Goal: Complete application form

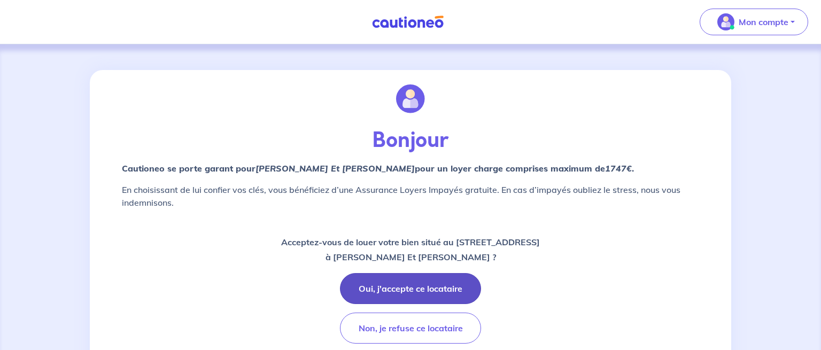
click at [438, 287] on button "Oui, j'accepte ce locataire" at bounding box center [410, 288] width 141 height 31
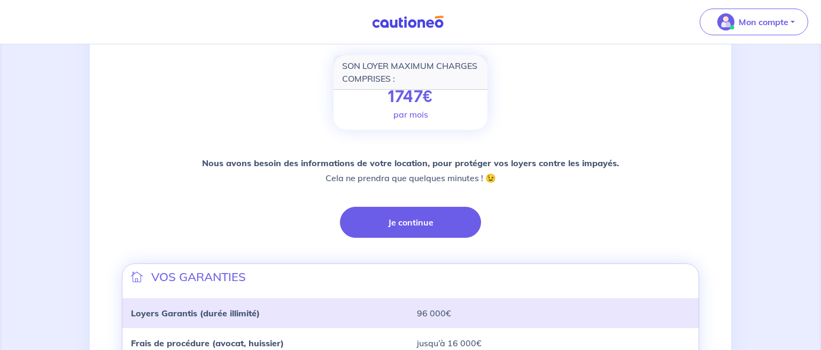
scroll to position [154, 0]
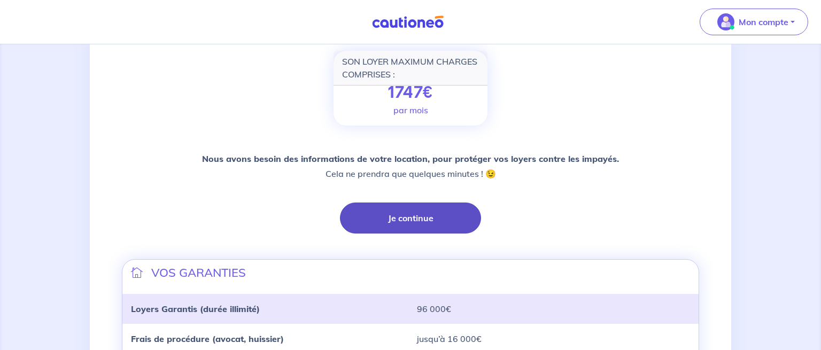
click at [419, 218] on button "Je continue" at bounding box center [410, 217] width 141 height 31
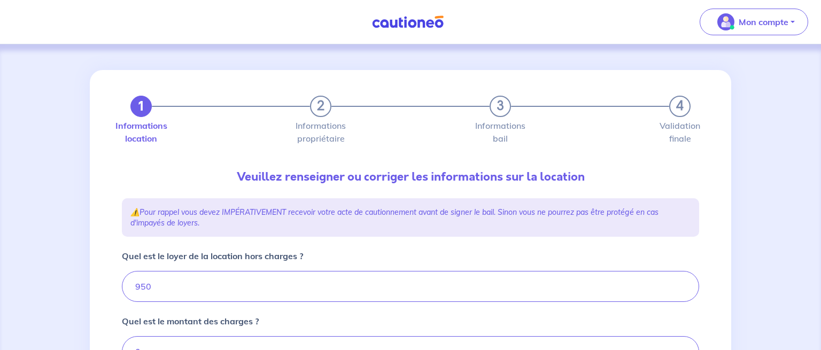
type input "950"
click at [142, 287] on input "950" at bounding box center [410, 286] width 577 height 31
type input "910"
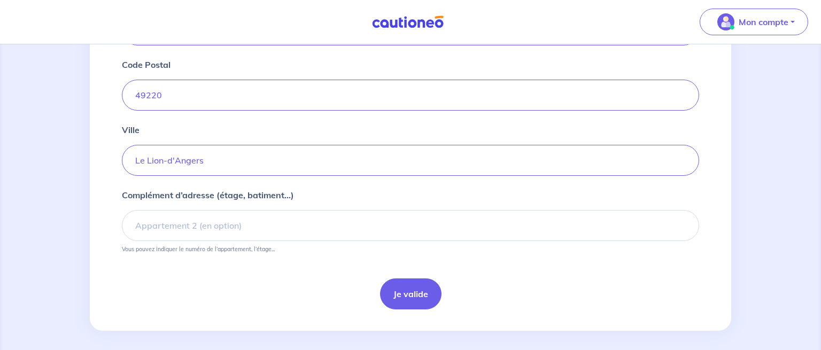
scroll to position [468, 0]
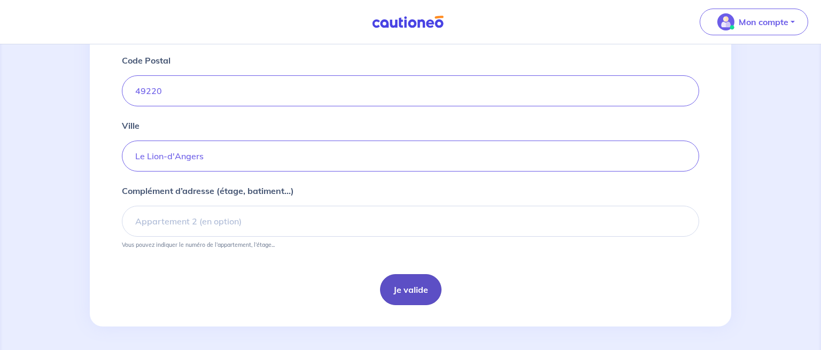
type input "910"
click at [412, 290] on button "Je valide" at bounding box center [410, 289] width 61 height 31
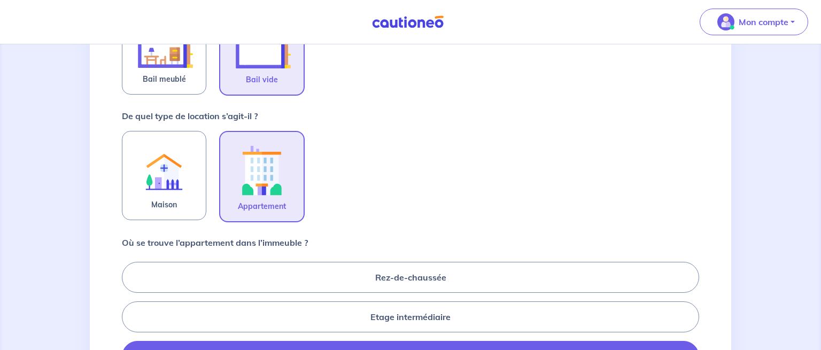
scroll to position [266, 0]
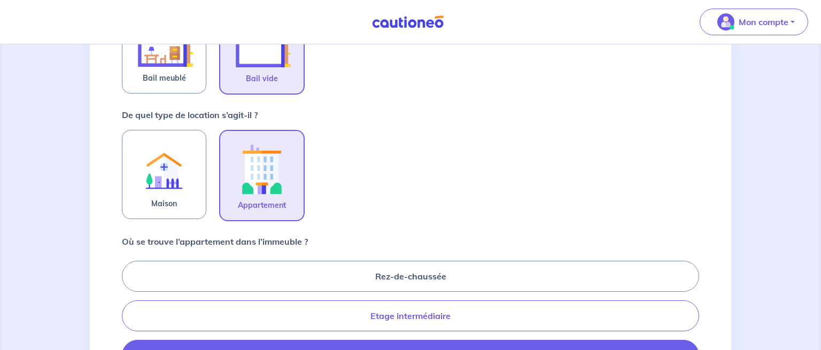
click at [477, 320] on label "Etage intermédiaire" at bounding box center [410, 315] width 577 height 31
click at [129, 319] on input "Etage intermédiaire" at bounding box center [125, 315] width 7 height 7
radio input "true"
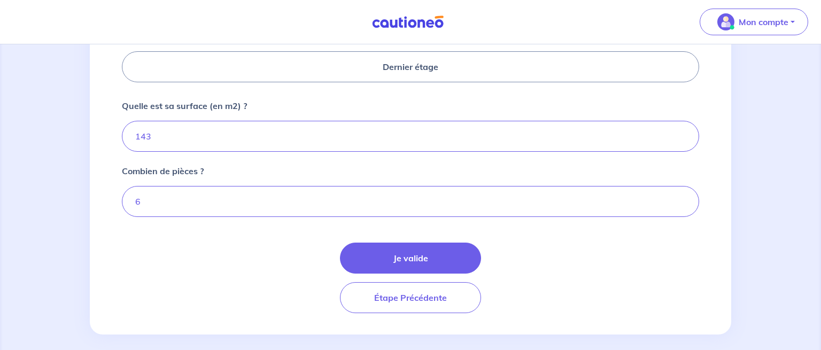
scroll to position [561, 0]
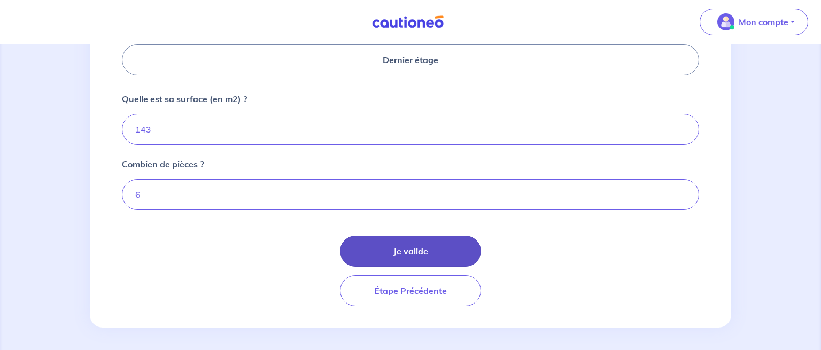
click at [423, 248] on button "Je valide" at bounding box center [410, 251] width 141 height 31
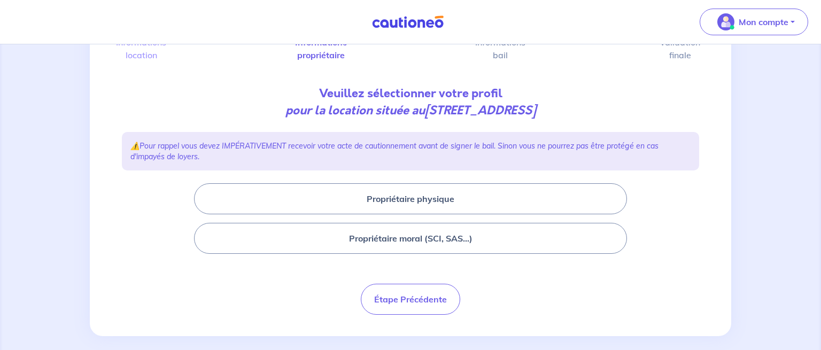
scroll to position [94, 0]
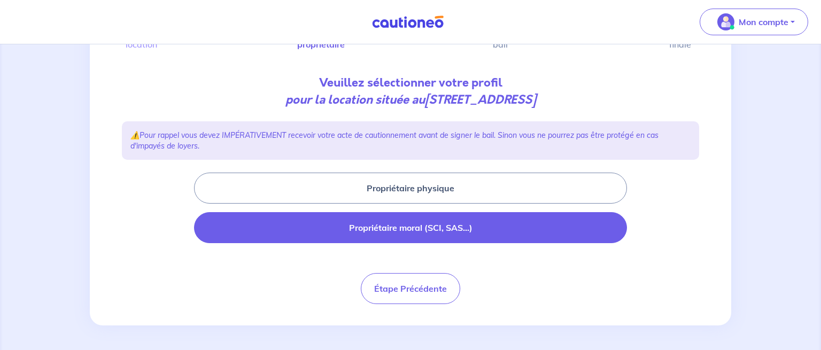
click at [448, 231] on button "Propriétaire moral (SCI, SAS...)" at bounding box center [410, 227] width 433 height 31
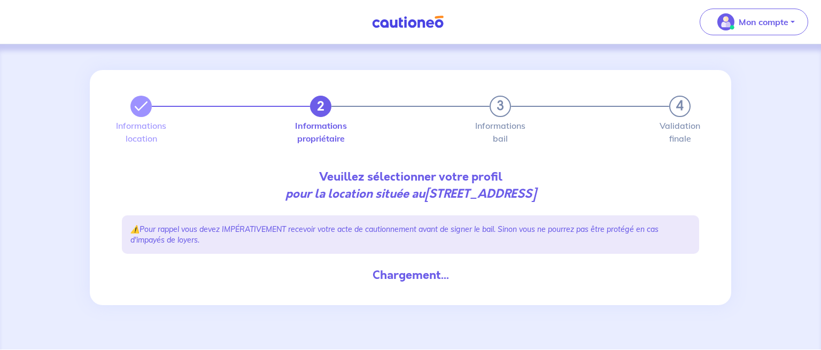
scroll to position [0, 0]
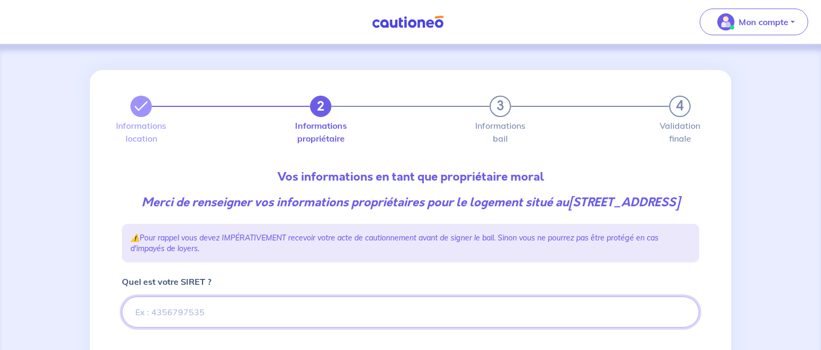
click at [467, 327] on input "Quel est votre SIRET ?" at bounding box center [410, 311] width 577 height 31
click at [383, 327] on input "Quel est votre SIRET ?" at bounding box center [410, 311] width 577 height 31
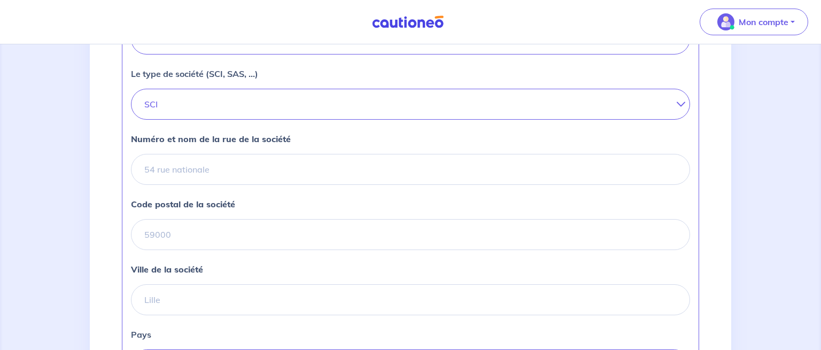
scroll to position [358, 0]
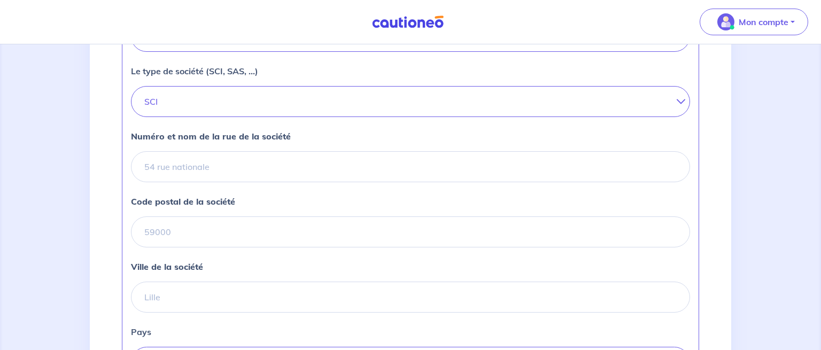
type input "753746221"
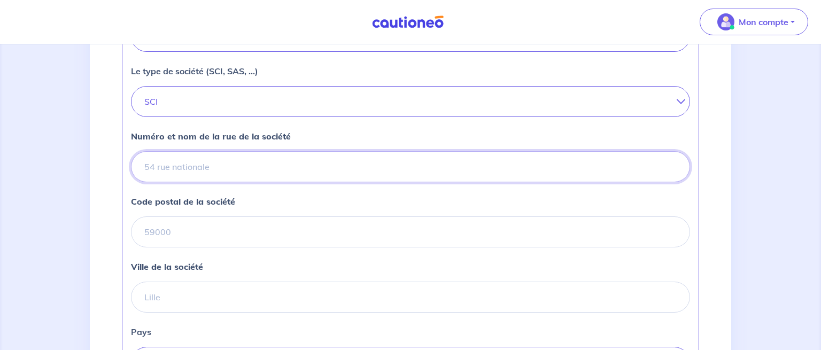
click at [439, 182] on input "Numéro et nom de la rue de la société" at bounding box center [410, 166] width 559 height 31
type input "Le Mas lieu-dit"
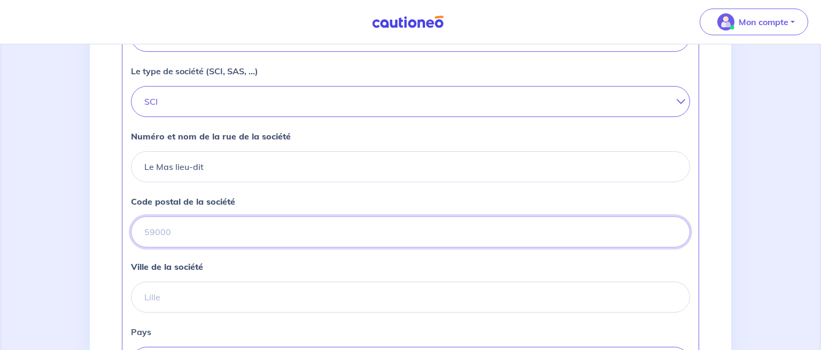
click at [372, 247] on input "Code postal de la société" at bounding box center [410, 231] width 559 height 31
type input "49220"
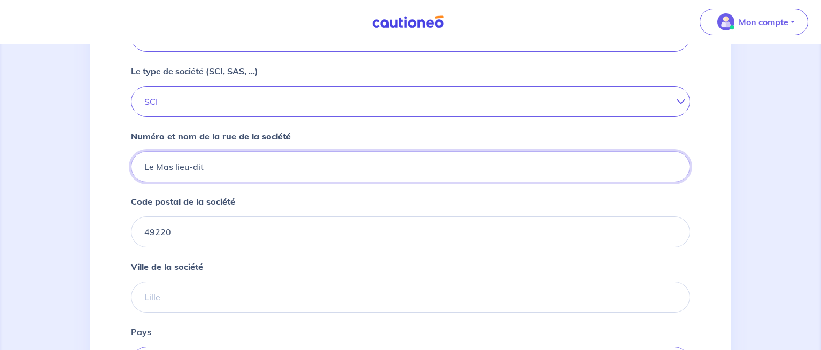
click at [426, 173] on input "Le Mas lieu-dit" at bounding box center [410, 166] width 559 height 31
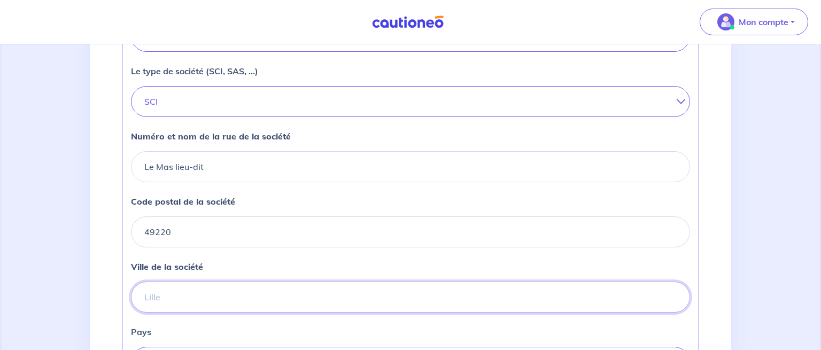
click at [283, 313] on input "Ville de la société" at bounding box center [410, 297] width 559 height 31
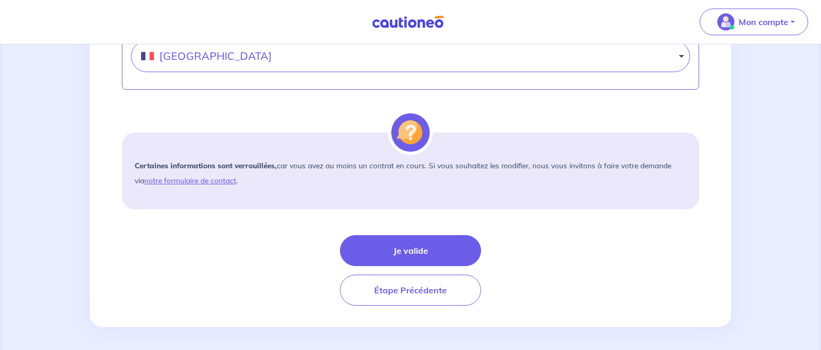
scroll to position [679, 0]
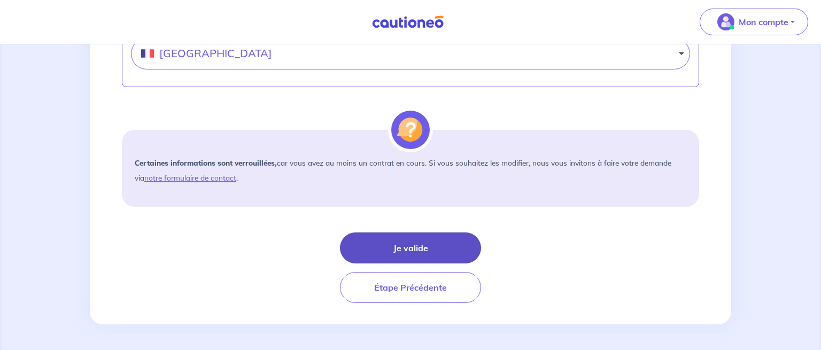
type input "Le Lion d'Angers"
click at [419, 251] on button "Je valide" at bounding box center [410, 247] width 141 height 31
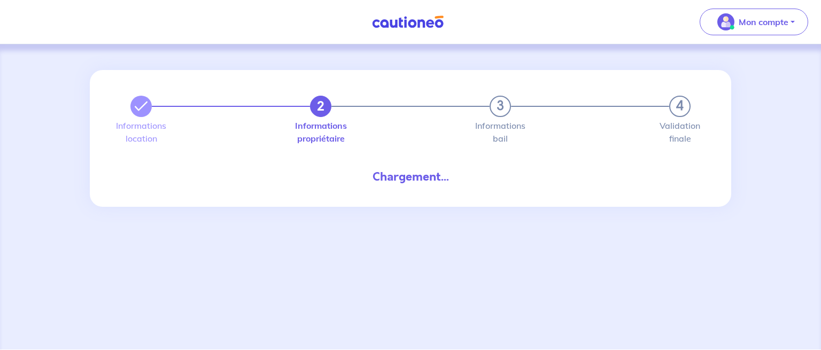
select select "FR"
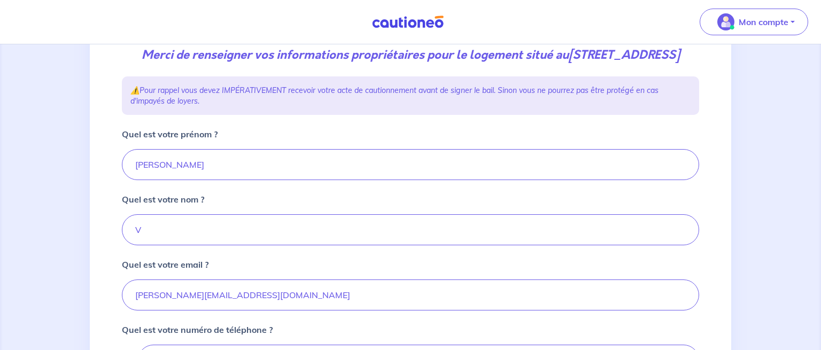
scroll to position [158, 0]
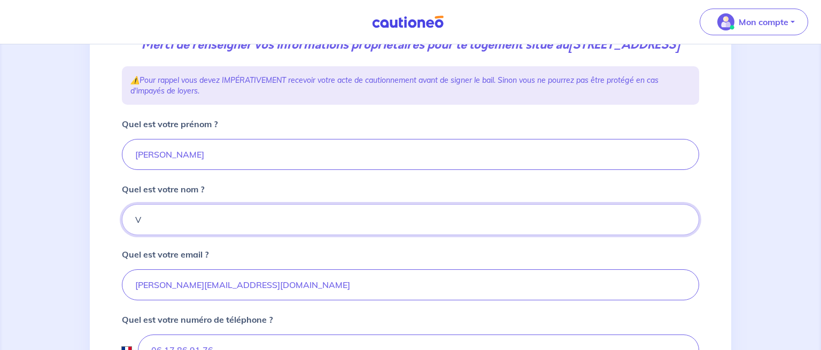
click at [136, 235] on input "de La Moureyre" at bounding box center [410, 219] width 577 height 31
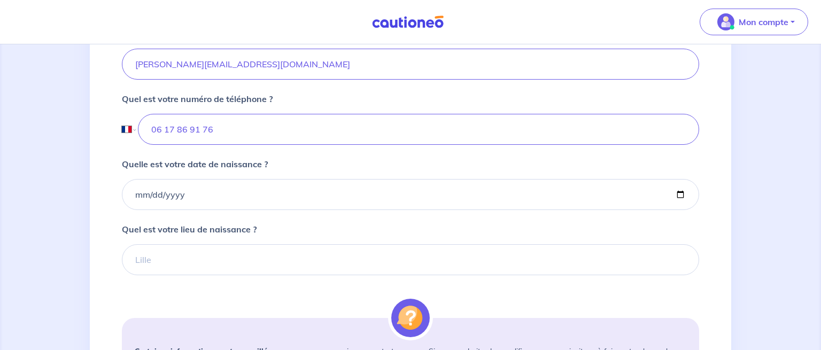
scroll to position [382, 0]
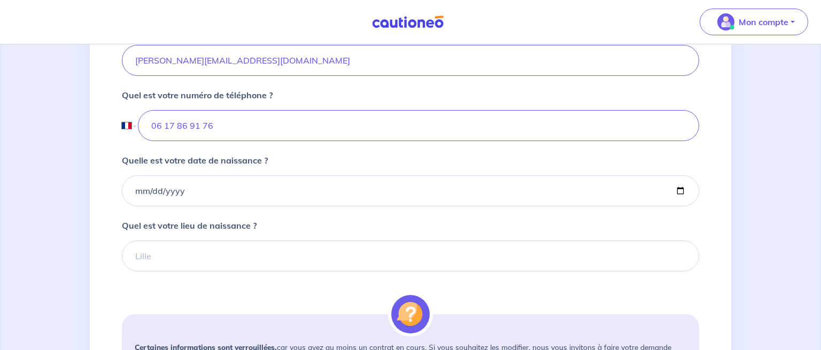
type input "Vayron La Moureyre"
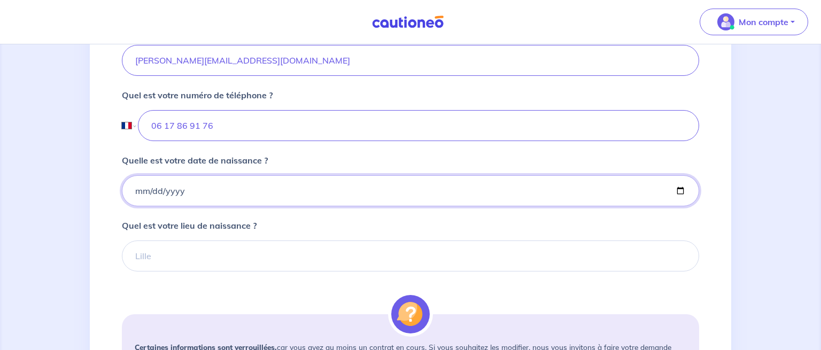
click at [201, 206] on input "Quelle est votre date de naissance ?" at bounding box center [410, 190] width 577 height 31
type input "[DATE]"
click at [183, 271] on input "Quel est votre lieu de naissance ?" at bounding box center [410, 255] width 577 height 31
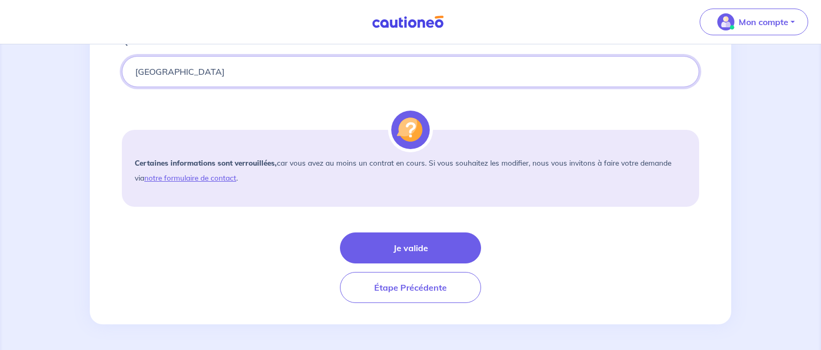
scroll to position [580, 0]
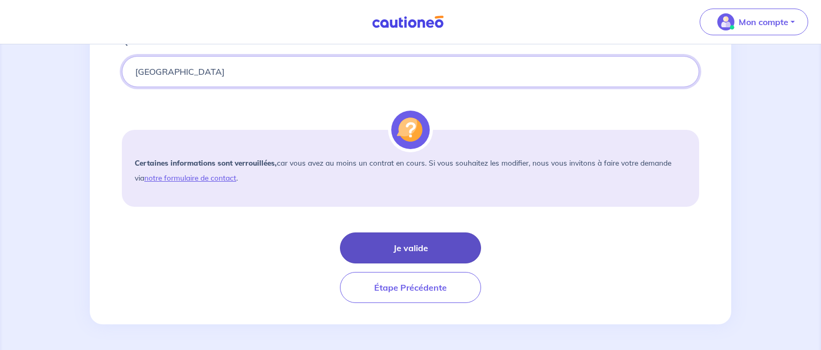
type input "[GEOGRAPHIC_DATA]"
click at [410, 251] on button "Je valide" at bounding box center [410, 247] width 141 height 31
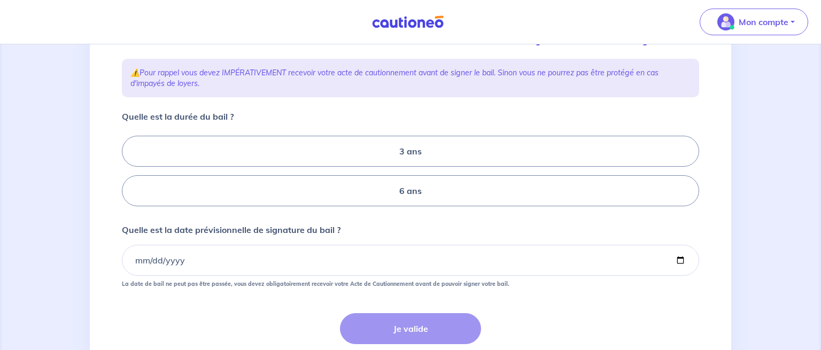
scroll to position [167, 0]
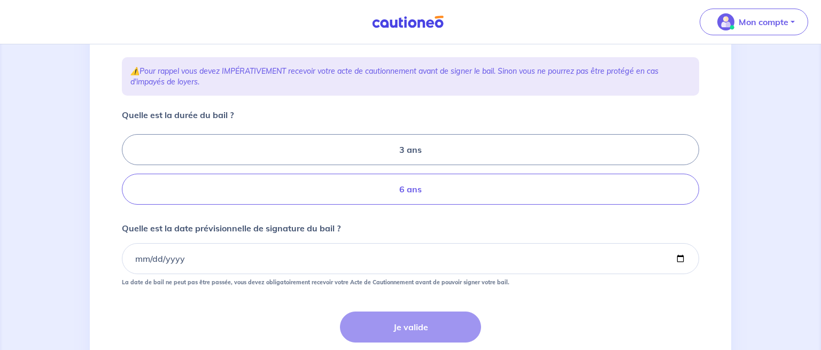
click at [452, 204] on label "6 ans" at bounding box center [410, 189] width 577 height 31
click at [129, 173] on input "6 ans" at bounding box center [125, 169] width 7 height 7
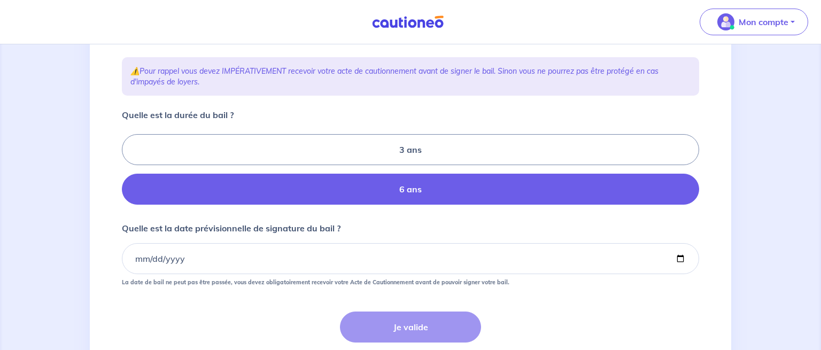
radio input "true"
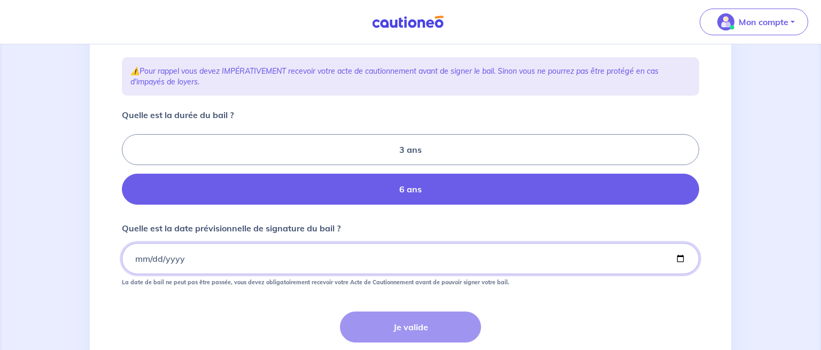
click at [323, 274] on input "Quelle est la date prévisionnelle de signature du bail ?" at bounding box center [410, 258] width 577 height 31
click at [151, 274] on input "Quelle est la date prévisionnelle de signature du bail ?" at bounding box center [410, 258] width 577 height 31
click at [161, 274] on input "Quelle est la date prévisionnelle de signature du bail ?" at bounding box center [410, 258] width 577 height 31
type input "[DATE]"
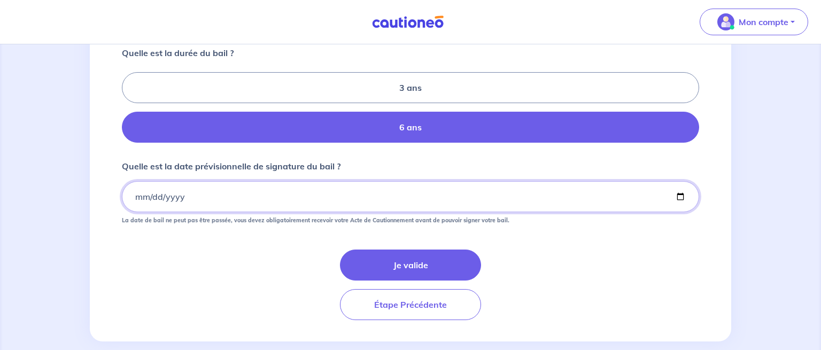
scroll to position [246, 0]
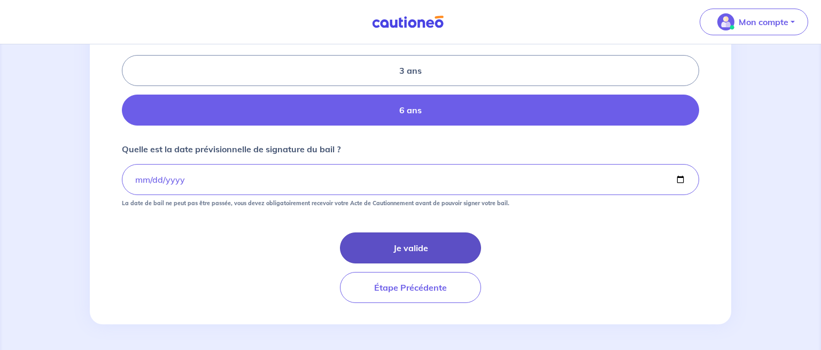
click at [416, 261] on button "Je valide" at bounding box center [410, 247] width 141 height 31
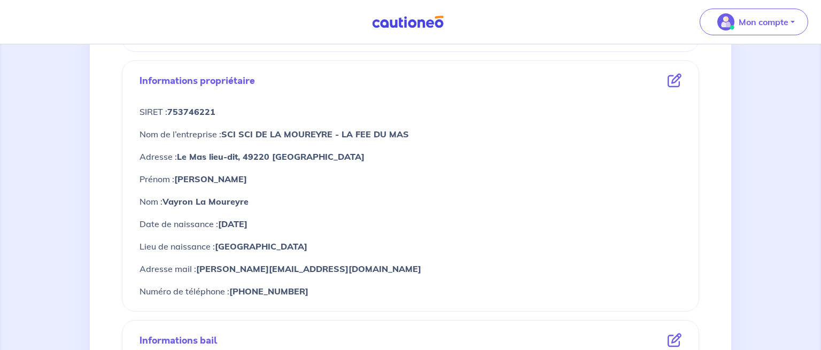
scroll to position [369, 0]
click at [676, 76] on icon at bounding box center [674, 80] width 14 height 14
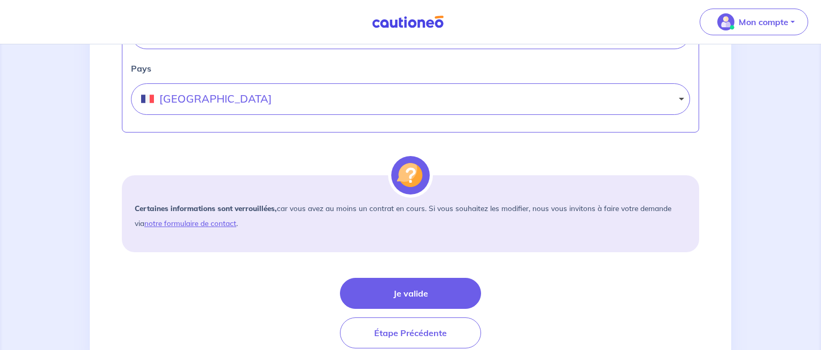
scroll to position [623, 0]
click at [215, 227] on link "notre formulaire de contact" at bounding box center [190, 221] width 92 height 9
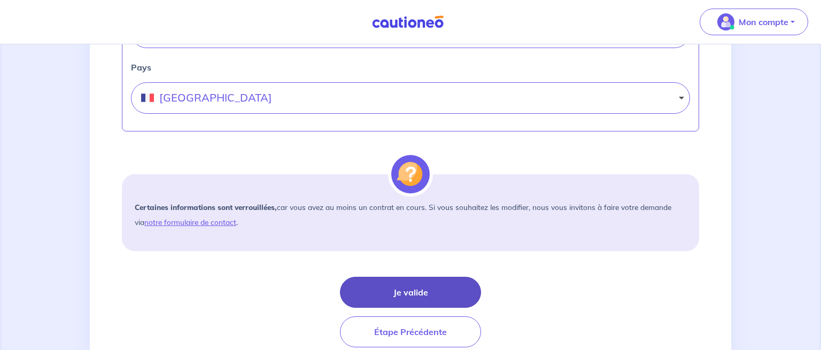
click at [406, 305] on button "Je valide" at bounding box center [410, 292] width 141 height 31
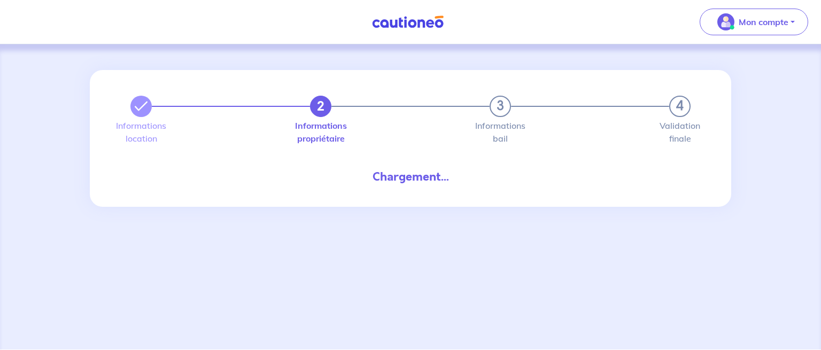
select select "FR"
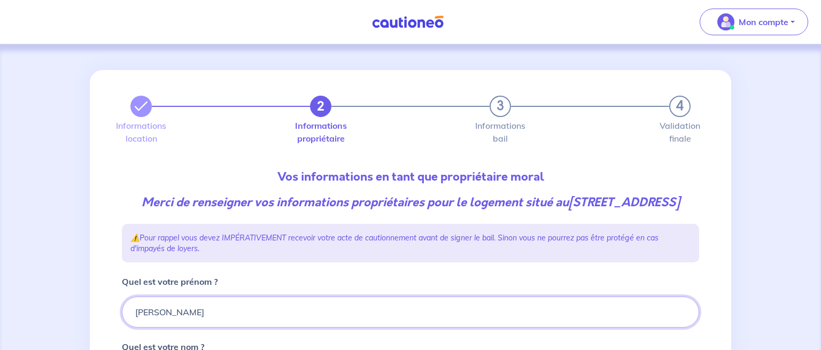
drag, startPoint x: 169, startPoint y: 328, endPoint x: 115, endPoint y: 329, distance: 53.4
drag, startPoint x: 160, startPoint y: 327, endPoint x: 124, endPoint y: 330, distance: 35.9
click at [124, 327] on input "[PERSON_NAME]" at bounding box center [410, 311] width 577 height 31
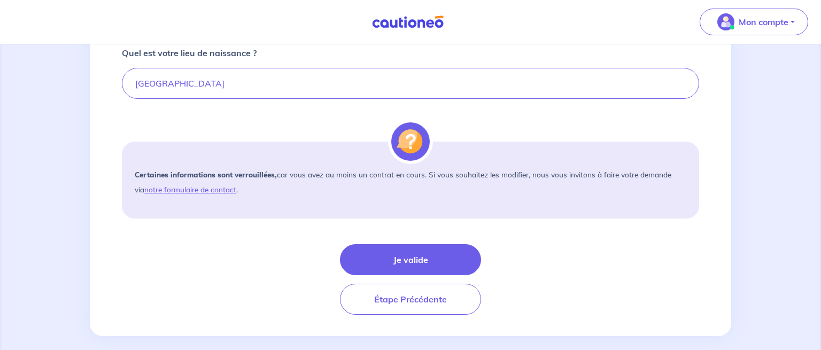
scroll to position [563, 0]
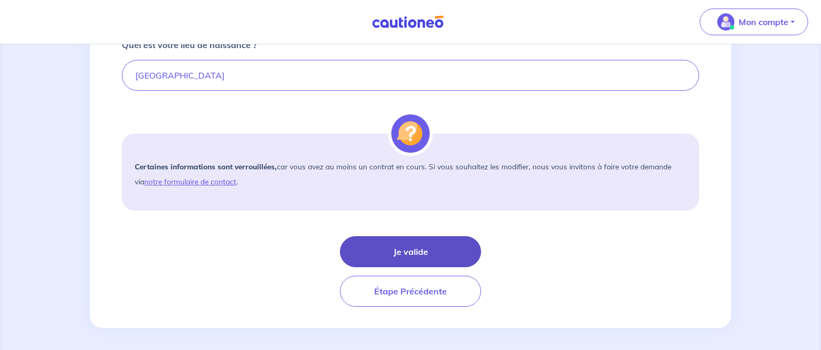
type input "[PERSON_NAME]"
click at [419, 267] on button "Je valide" at bounding box center [410, 251] width 141 height 31
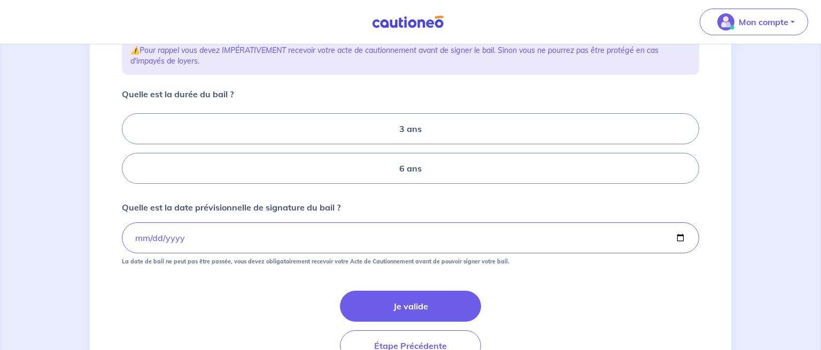
scroll to position [203, 0]
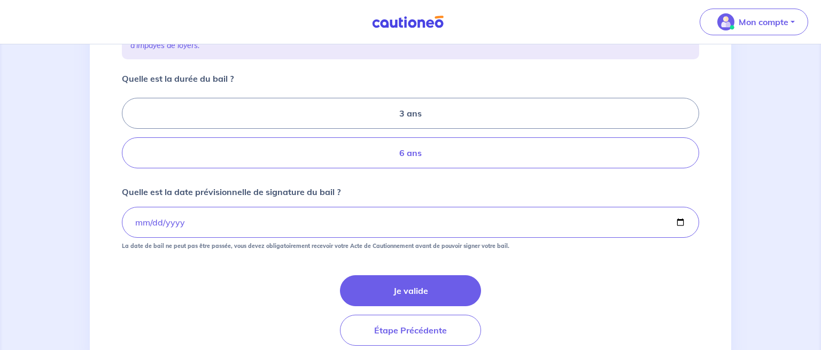
click at [431, 168] on label "6 ans" at bounding box center [410, 152] width 577 height 31
click at [129, 137] on input "6 ans" at bounding box center [125, 133] width 7 height 7
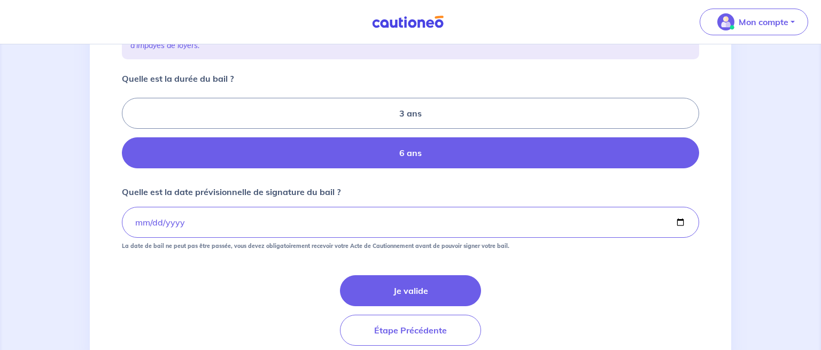
radio input "true"
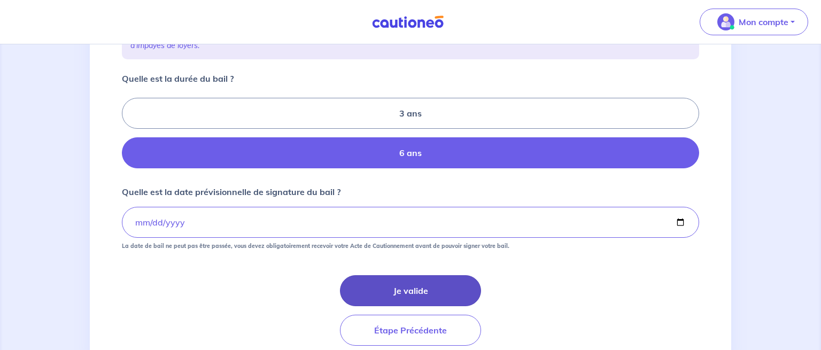
click at [413, 306] on button "Je valide" at bounding box center [410, 290] width 141 height 31
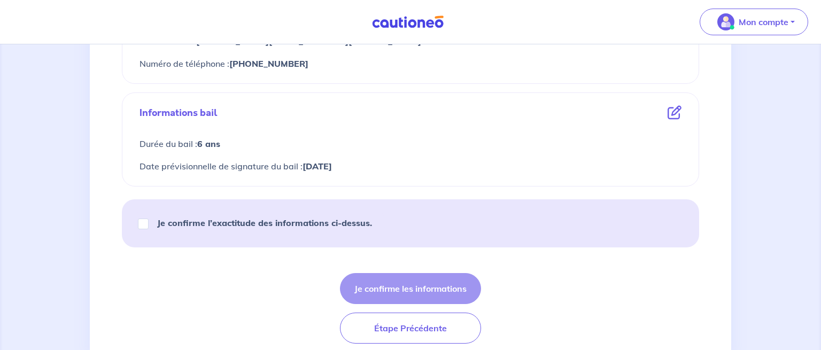
scroll to position [601, 0]
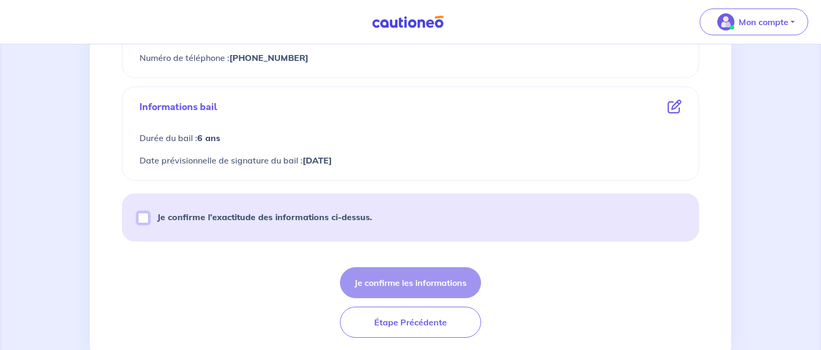
click at [144, 218] on input "Je confirme l’exactitude des informations ci-dessus." at bounding box center [143, 218] width 11 height 11
checkbox input "true"
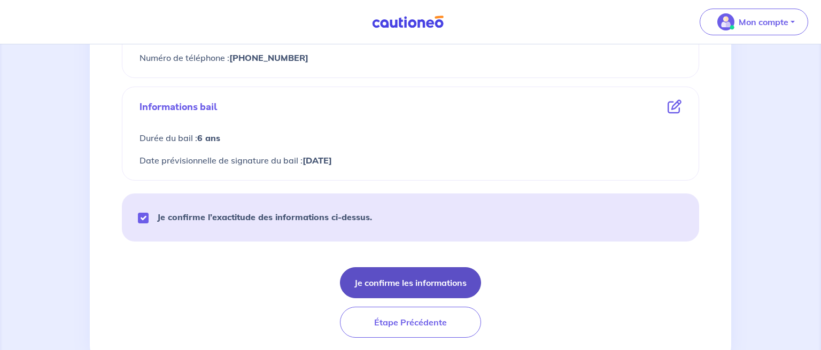
click at [427, 286] on button "Je confirme les informations" at bounding box center [410, 282] width 141 height 31
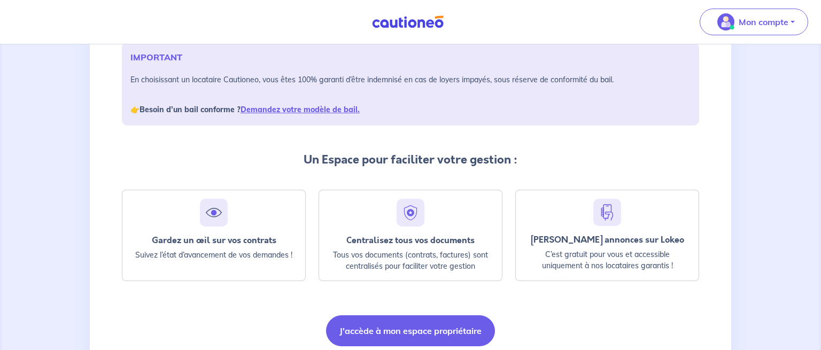
scroll to position [174, 0]
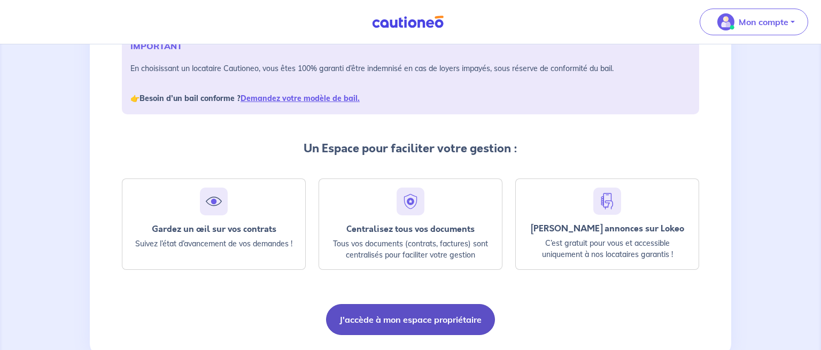
click at [424, 312] on button "J'accède à mon espace propriétaire" at bounding box center [410, 319] width 169 height 31
click at [427, 319] on button "J'accède à mon espace propriétaire" at bounding box center [410, 319] width 169 height 31
